Goal: Information Seeking & Learning: Learn about a topic

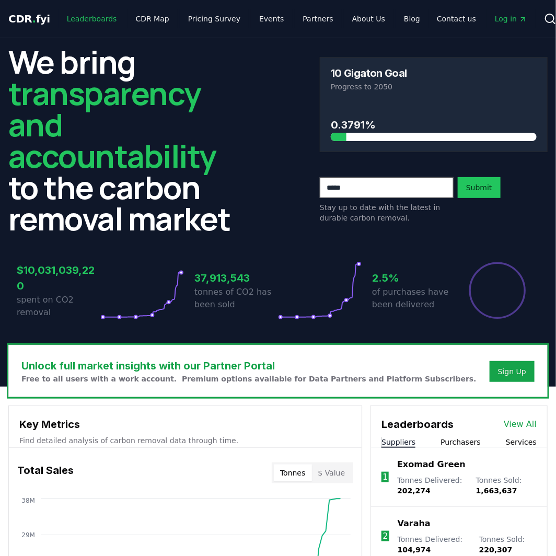
click at [81, 17] on link "Leaderboards" at bounding box center [92, 18] width 67 height 19
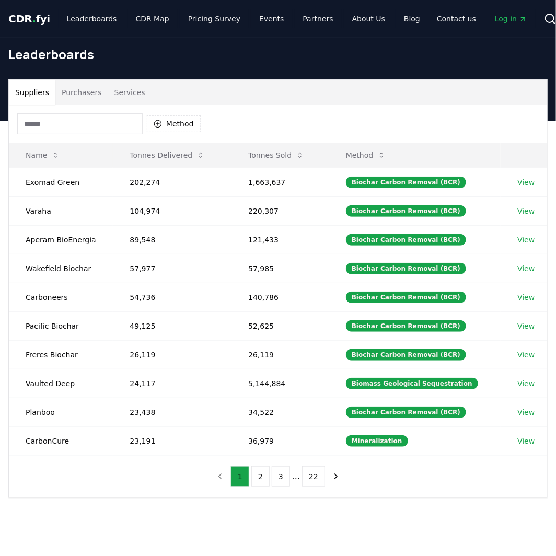
click at [81, 89] on button "Purchasers" at bounding box center [81, 92] width 53 height 25
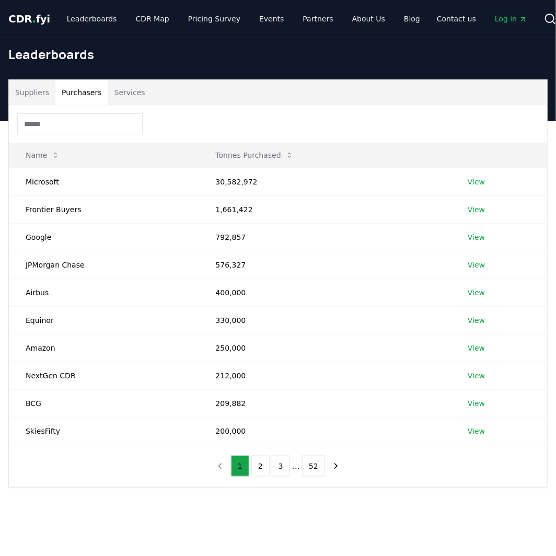
click at [111, 91] on button "Services" at bounding box center [129, 92] width 43 height 25
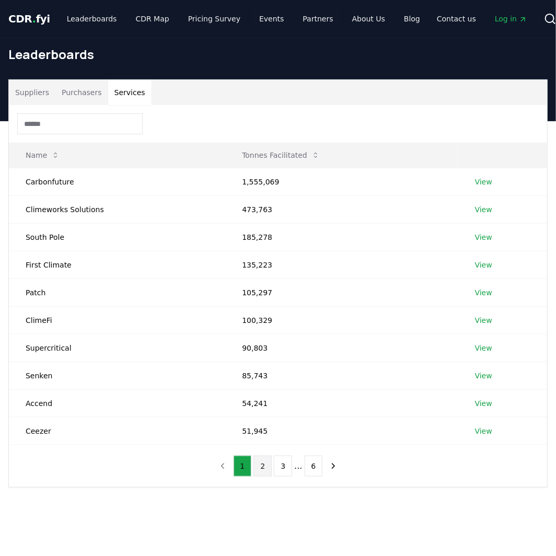
click at [265, 465] on button "2" at bounding box center [262, 466] width 18 height 21
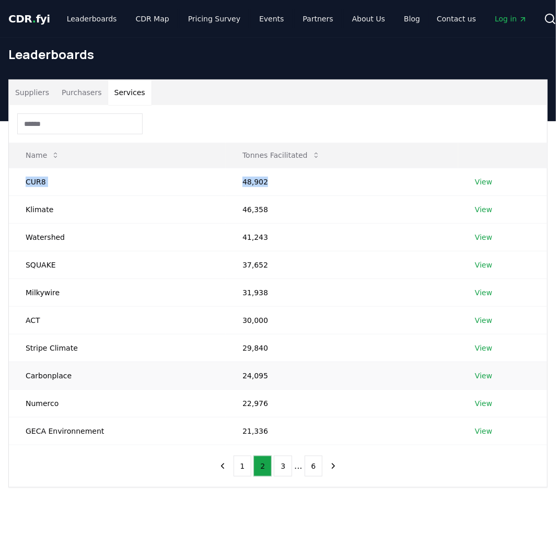
drag, startPoint x: 202, startPoint y: 176, endPoint x: 227, endPoint y: 365, distance: 190.3
click at [125, 178] on tr "CUR8 48,902 View" at bounding box center [278, 182] width 538 height 28
click at [248, 469] on button "1" at bounding box center [243, 466] width 18 height 21
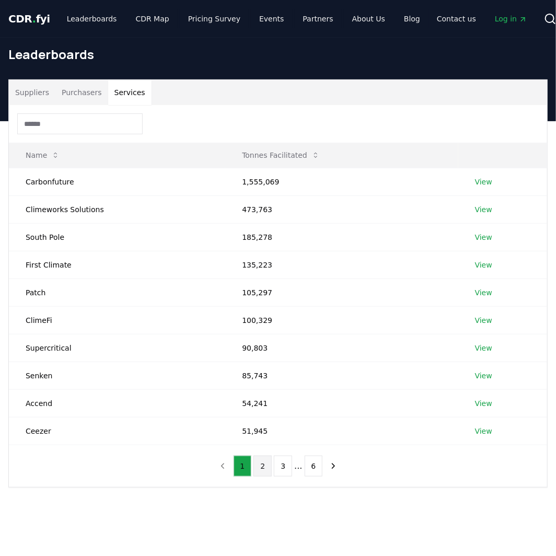
click at [257, 467] on button "2" at bounding box center [262, 466] width 18 height 21
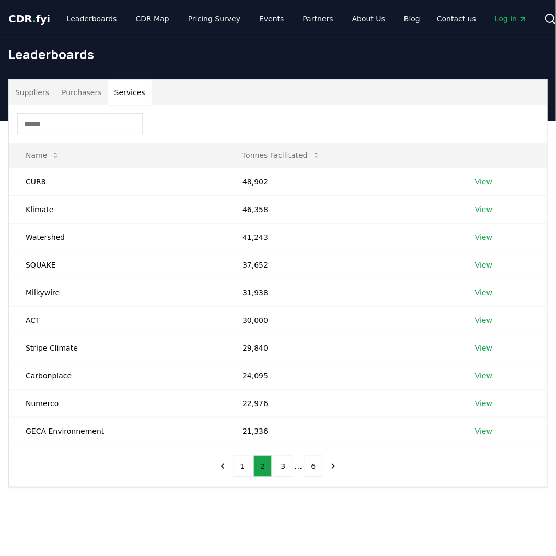
click at [247, 467] on button "1" at bounding box center [243, 466] width 18 height 21
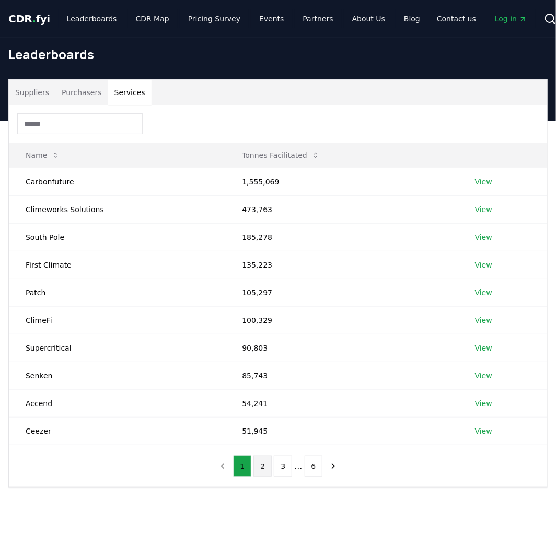
drag, startPoint x: 260, startPoint y: 466, endPoint x: 243, endPoint y: 467, distance: 16.7
click at [257, 466] on button "2" at bounding box center [262, 466] width 18 height 21
click at [242, 467] on button "1" at bounding box center [243, 466] width 18 height 21
click at [259, 467] on button "2" at bounding box center [262, 466] width 18 height 21
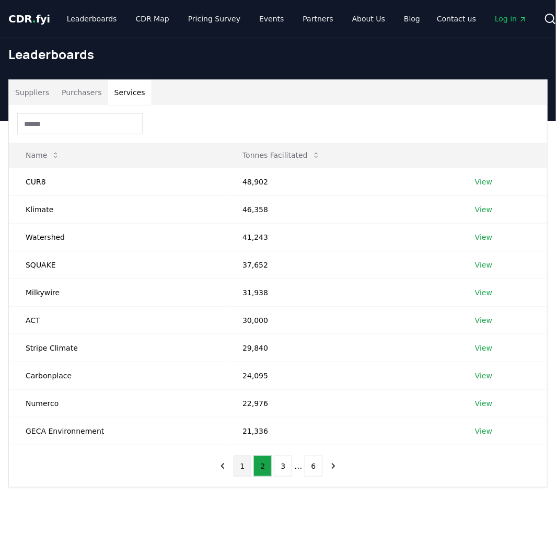
click at [240, 465] on button "1" at bounding box center [243, 466] width 18 height 21
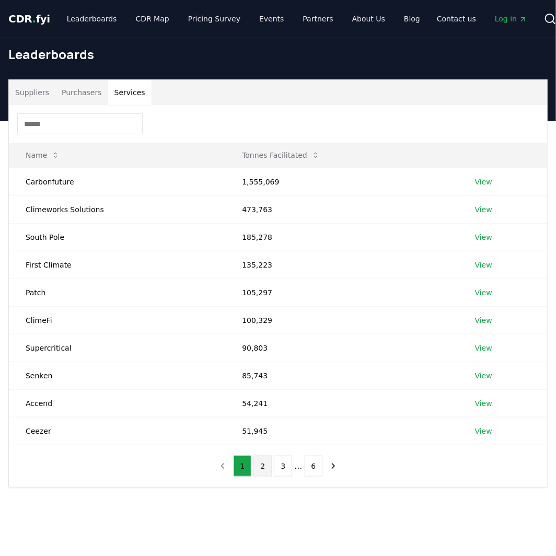
click at [256, 466] on button "2" at bounding box center [262, 466] width 18 height 21
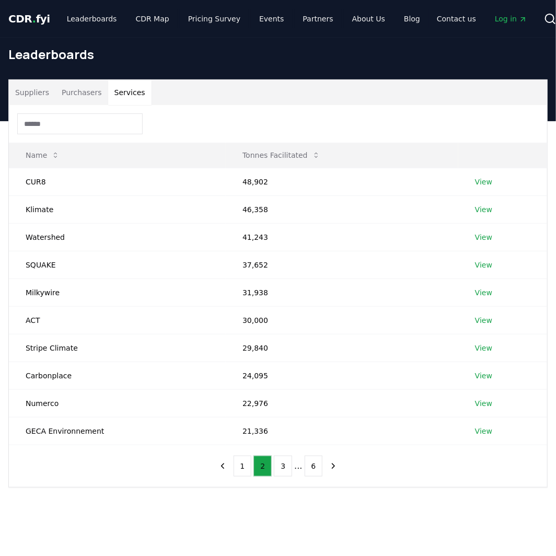
drag, startPoint x: 241, startPoint y: 462, endPoint x: 242, endPoint y: 450, distance: 11.5
click at [241, 461] on button "1" at bounding box center [243, 466] width 18 height 21
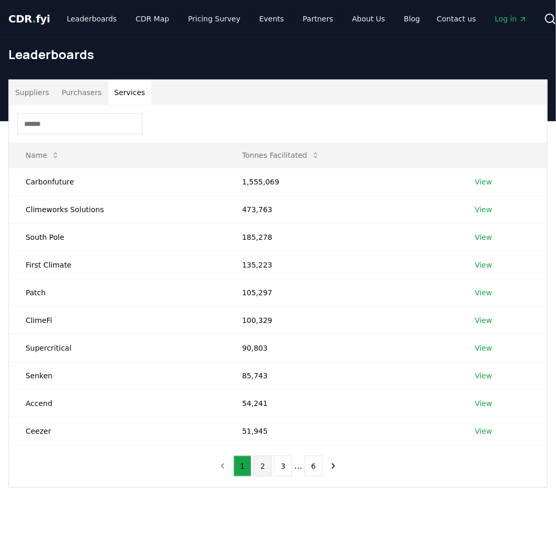
click at [262, 469] on button "2" at bounding box center [262, 466] width 18 height 21
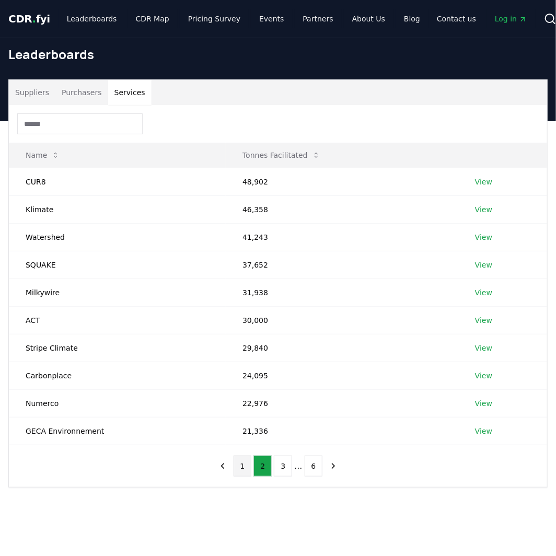
click at [246, 468] on button "1" at bounding box center [243, 466] width 18 height 21
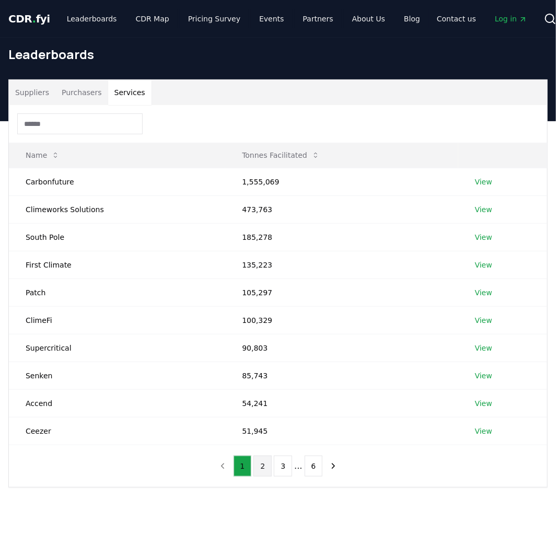
click at [256, 464] on button "2" at bounding box center [262, 466] width 18 height 21
